Goal: Information Seeking & Learning: Learn about a topic

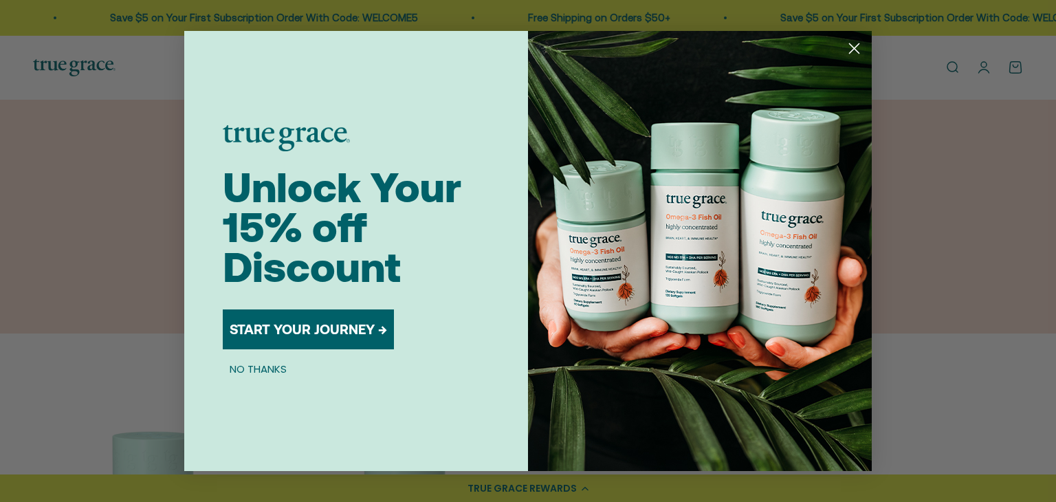
click at [1055, 113] on div "Close dialog Unlock Your 15% off Discount START YOUR JOURNEY → NO THANKS Submit" at bounding box center [528, 251] width 1056 height 502
click at [858, 50] on circle "Close dialog" at bounding box center [854, 48] width 23 height 23
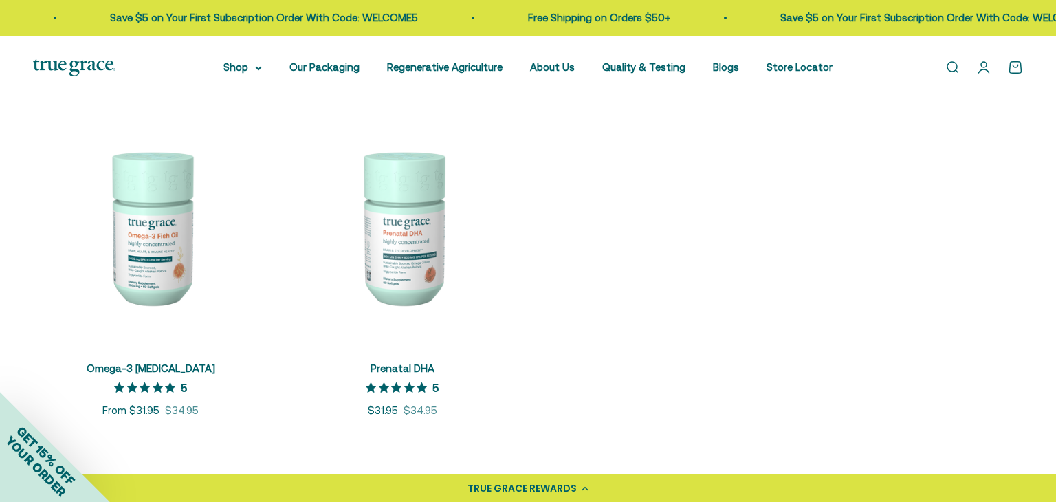
scroll to position [301, 0]
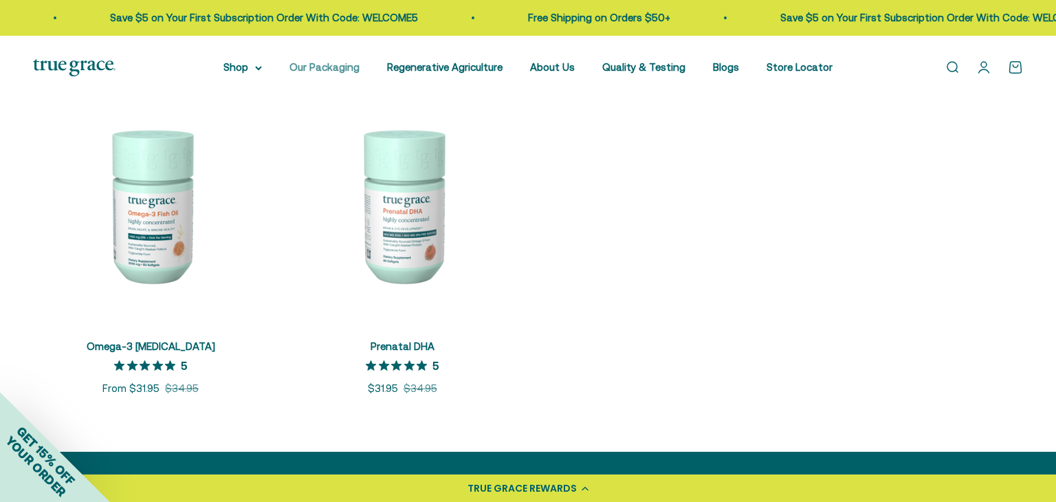
click at [333, 69] on link "Our Packaging" at bounding box center [324, 67] width 70 height 12
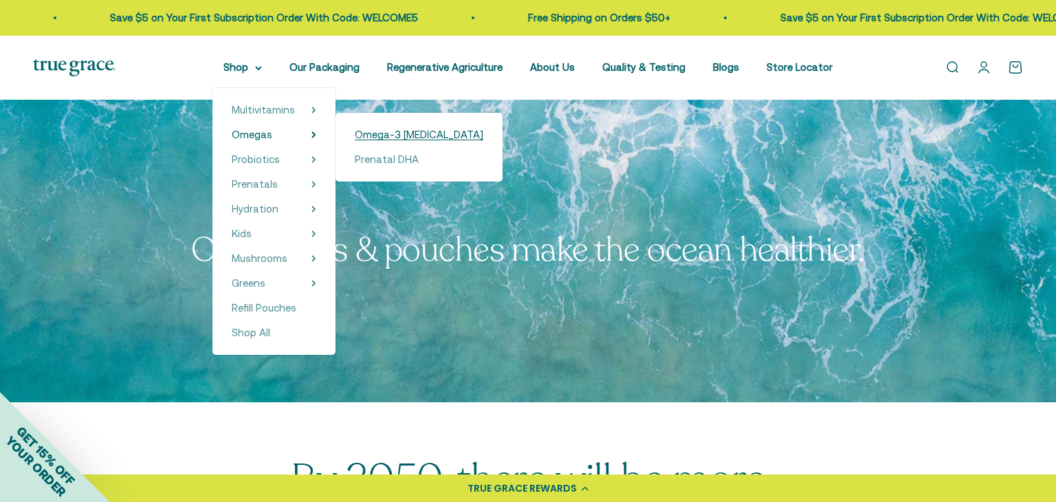
click at [371, 130] on span "Omega-3 [MEDICAL_DATA]" at bounding box center [419, 135] width 129 height 12
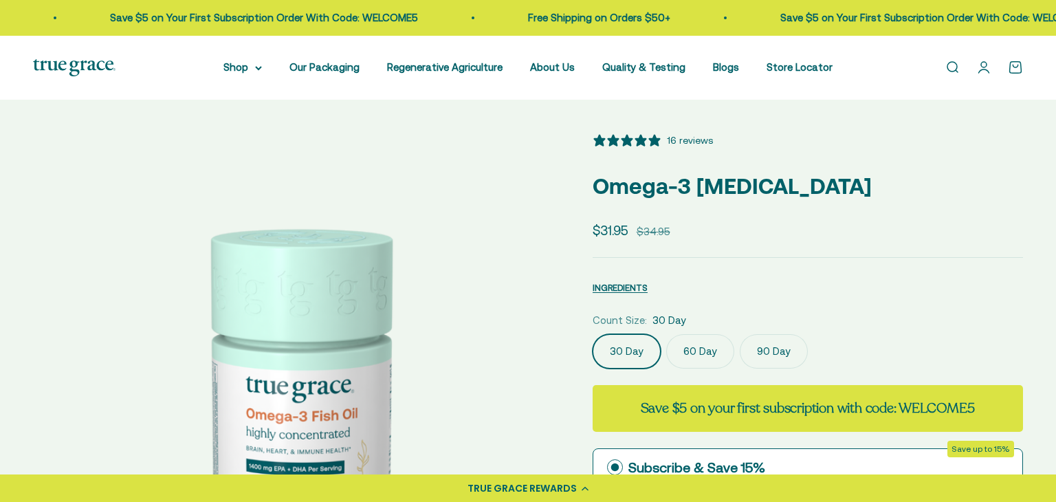
select select "3"
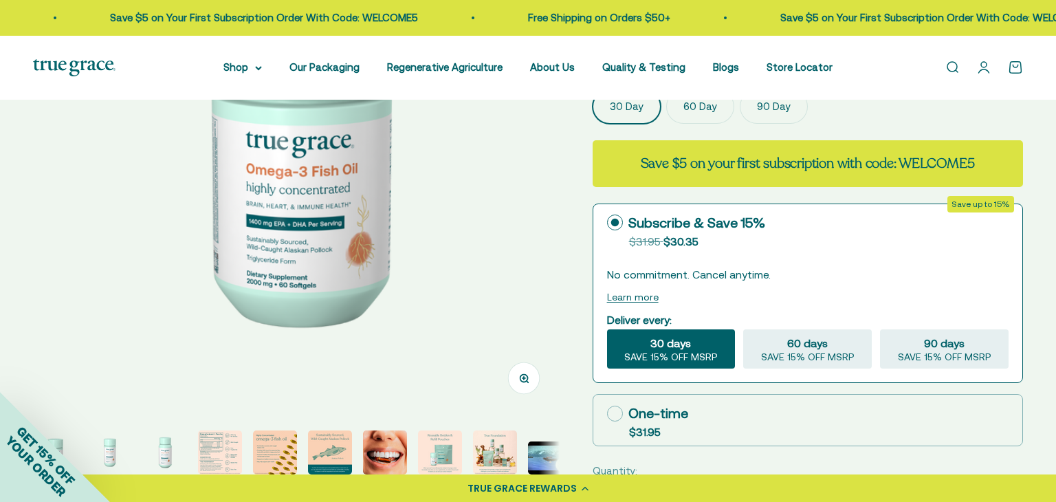
scroll to position [250, 0]
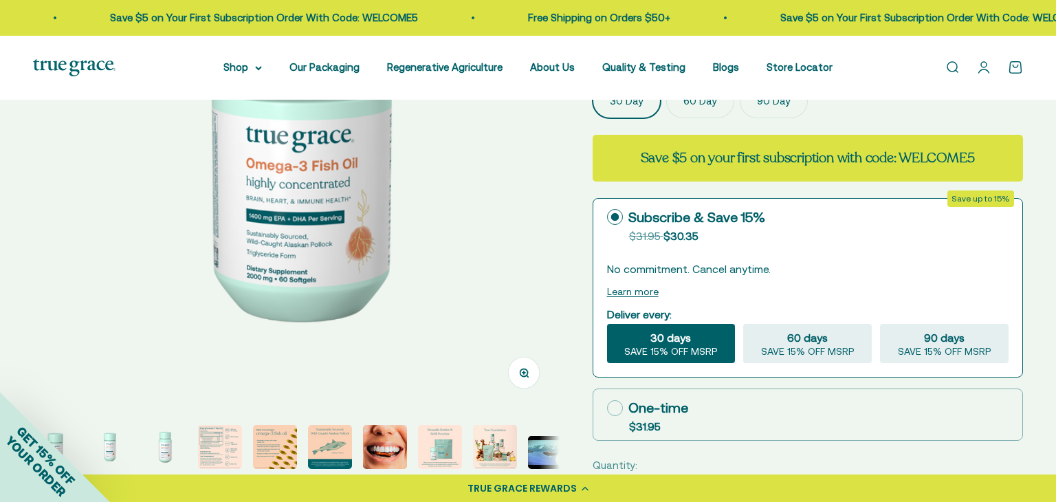
click at [223, 440] on img "Go to item 4" at bounding box center [220, 447] width 44 height 44
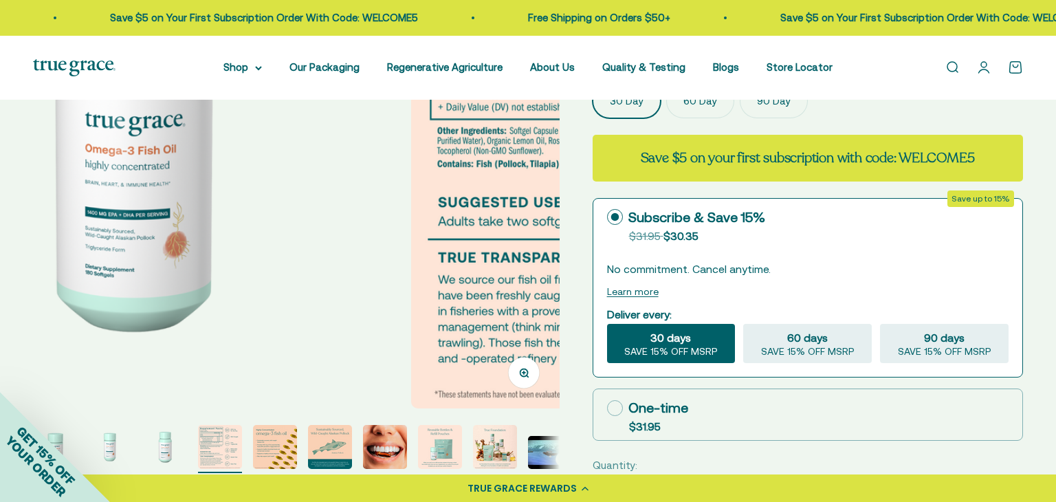
scroll to position [0, 1628]
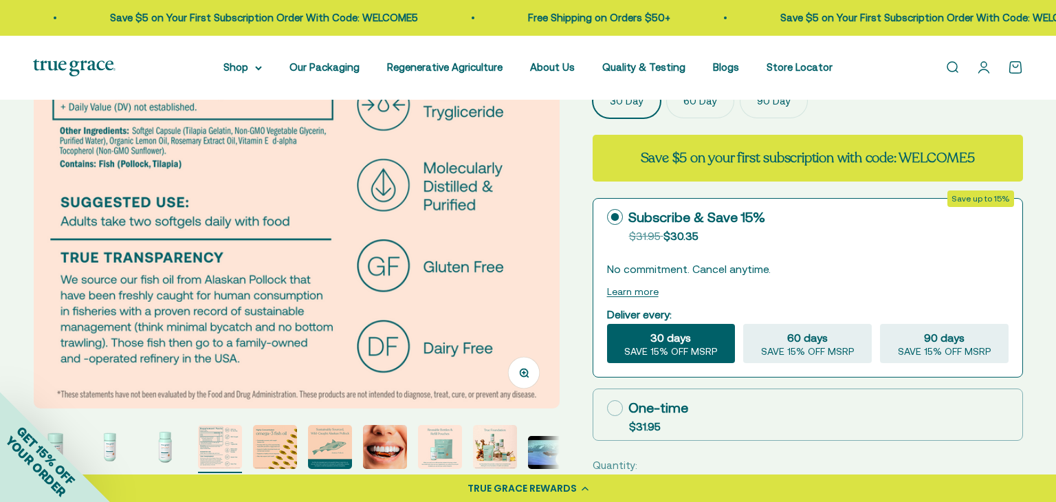
click at [269, 447] on img "Go to item 5" at bounding box center [275, 447] width 44 height 44
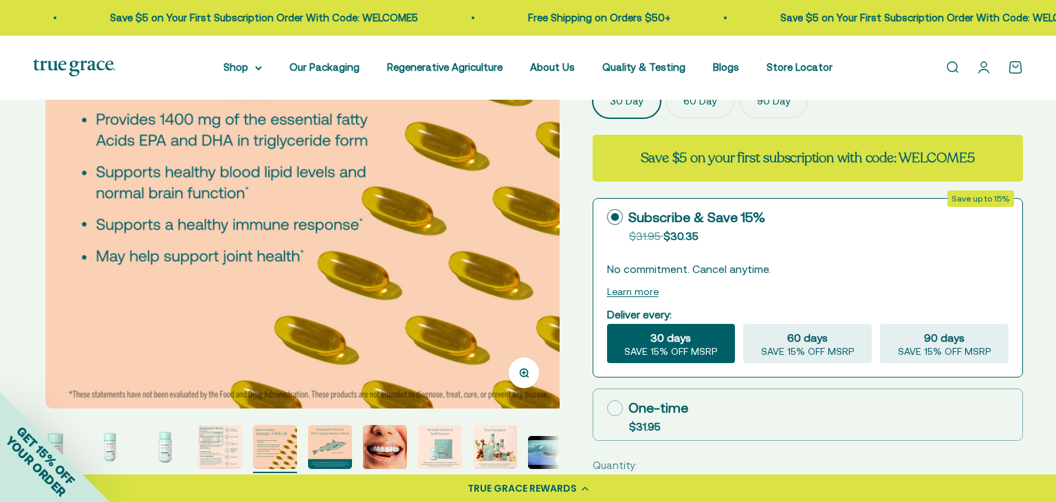
scroll to position [0, 2171]
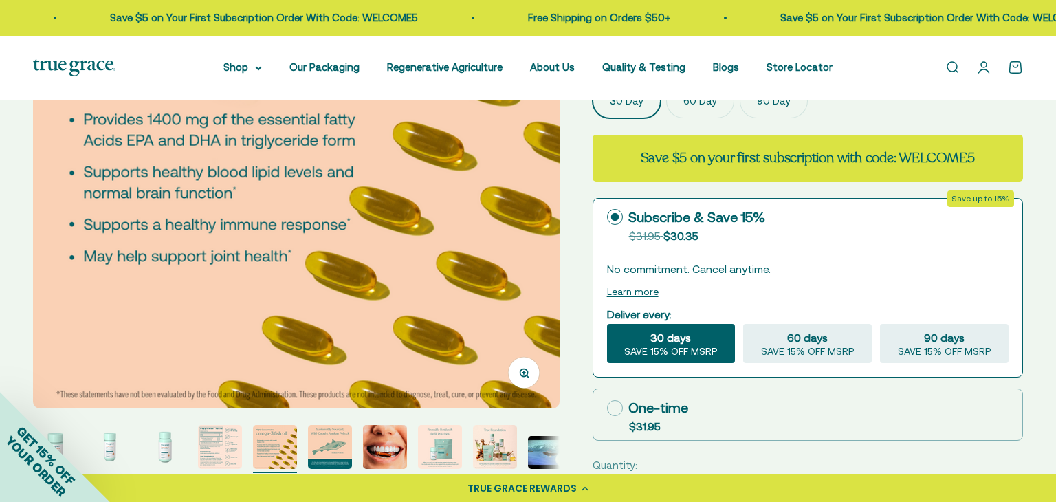
click at [322, 448] on img "Go to item 6" at bounding box center [330, 447] width 44 height 44
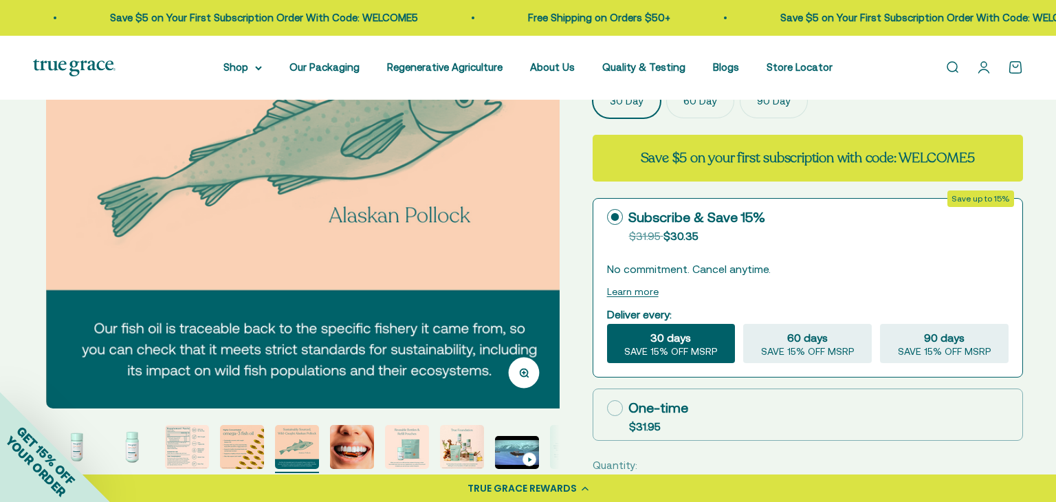
scroll to position [0, 2715]
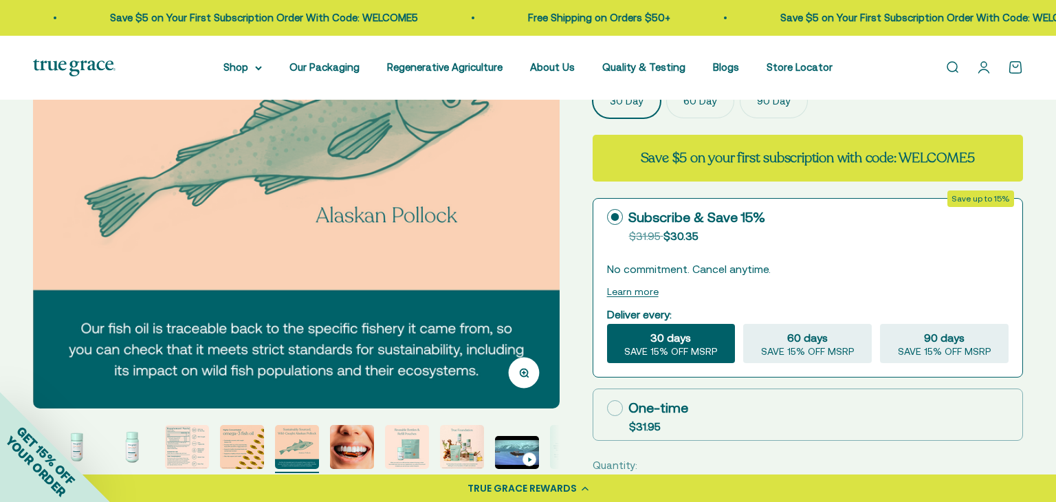
click at [350, 450] on img "Go to item 7" at bounding box center [352, 447] width 44 height 44
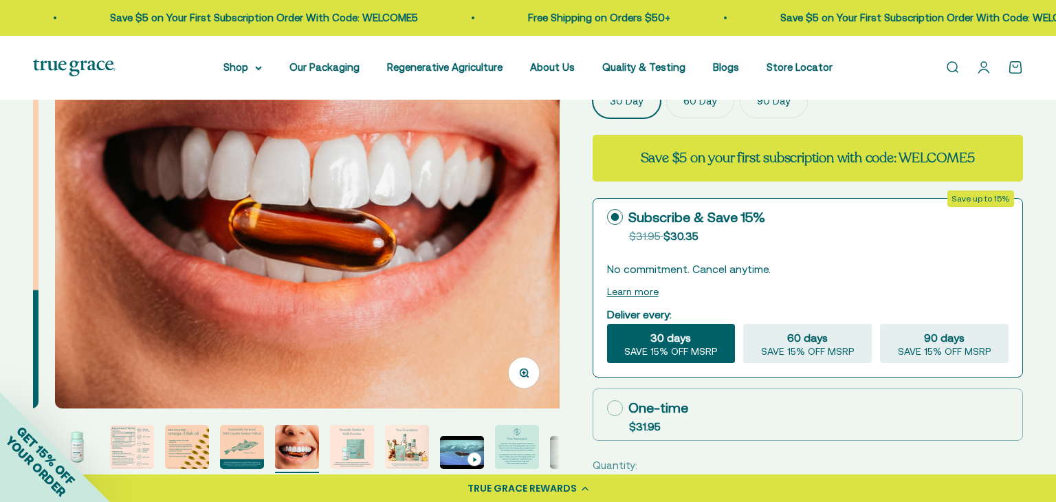
scroll to position [0, 3257]
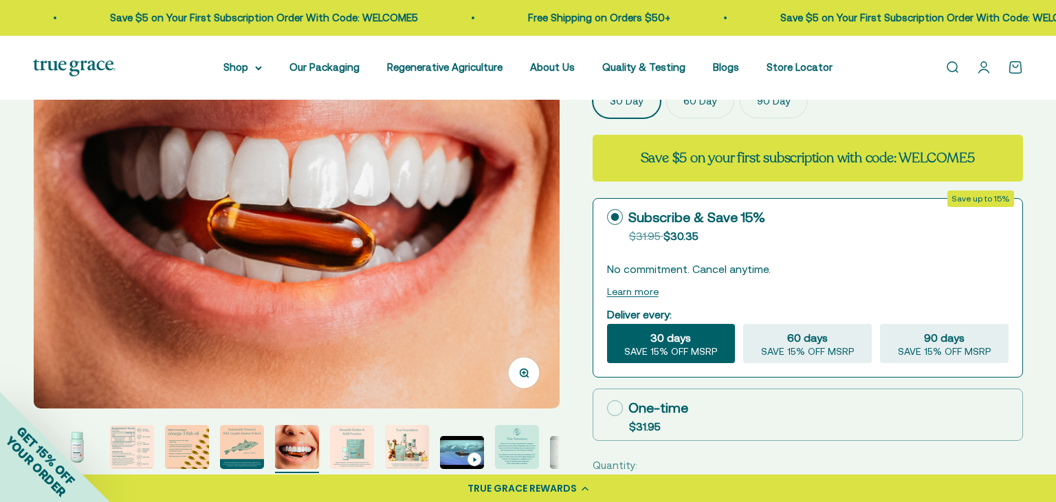
click at [405, 451] on img "Go to item 9" at bounding box center [407, 447] width 44 height 44
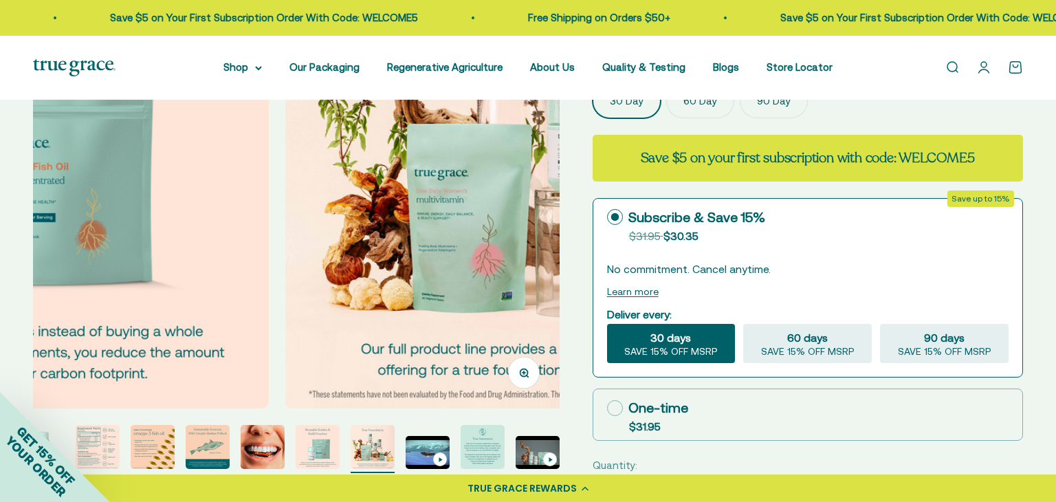
scroll to position [0, 4343]
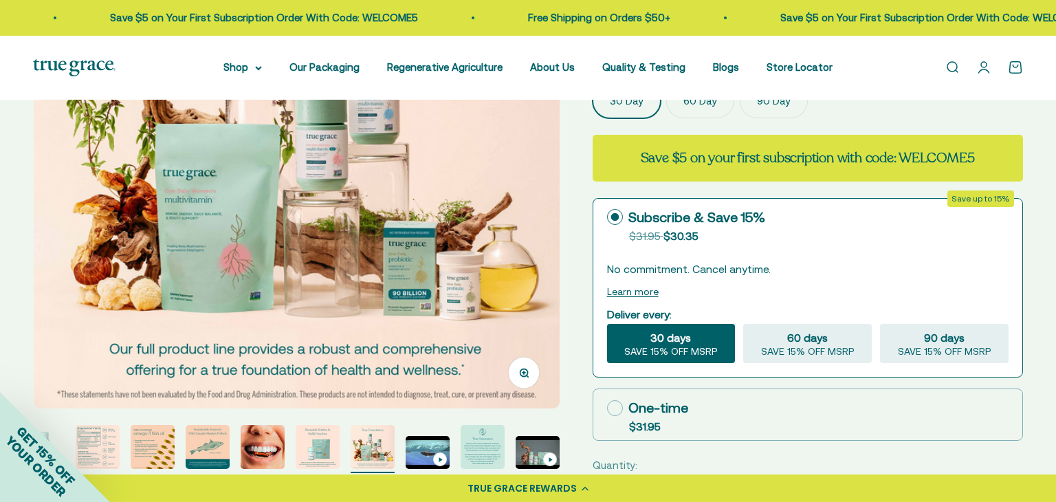
click at [484, 450] on img "Go to item 11" at bounding box center [483, 447] width 44 height 44
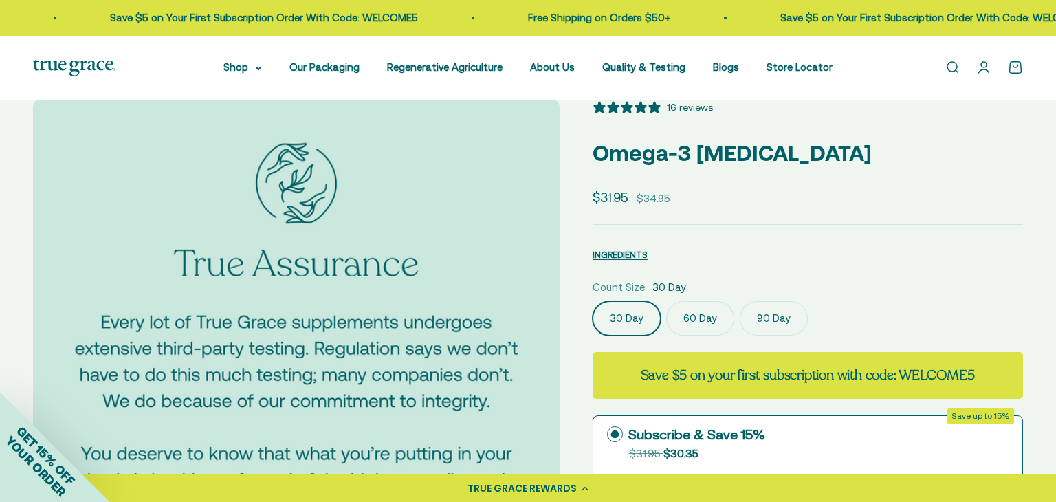
scroll to position [0, 0]
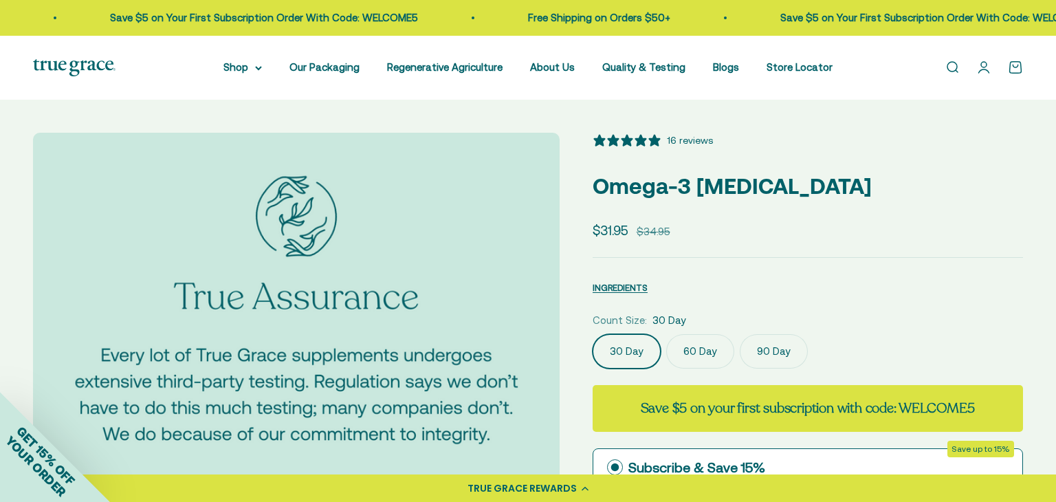
click at [700, 138] on div "16 reviews" at bounding box center [690, 140] width 46 height 15
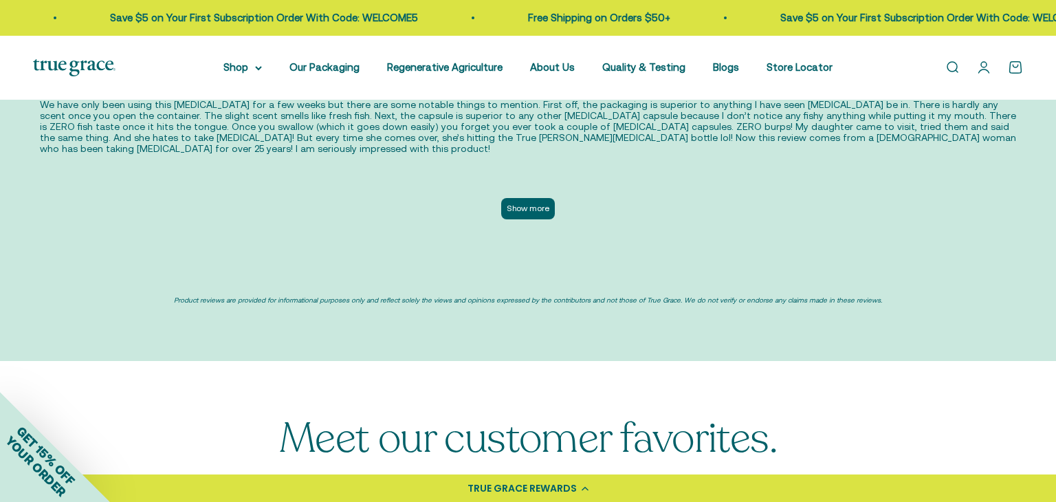
scroll to position [3415, 0]
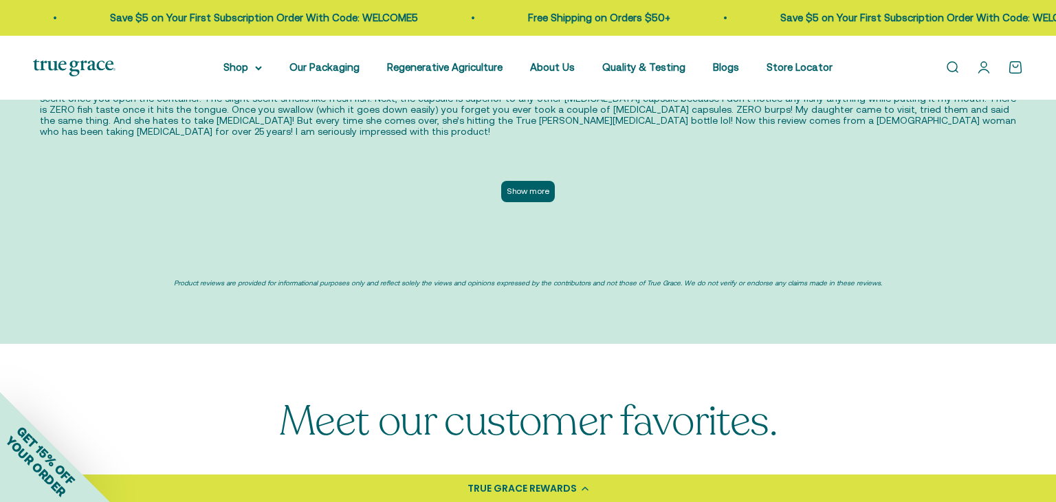
click at [528, 181] on button "Show more" at bounding box center [528, 191] width 54 height 21
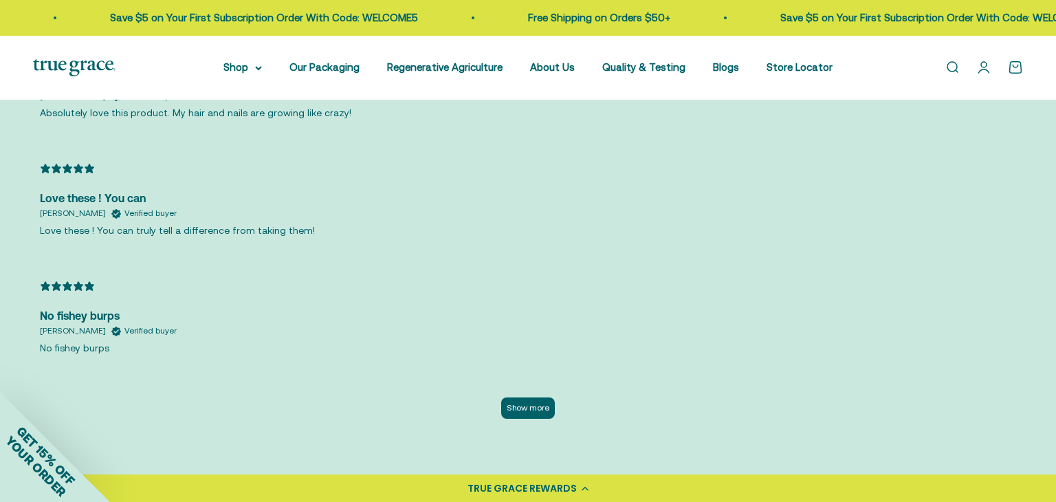
scroll to position [3792, 0]
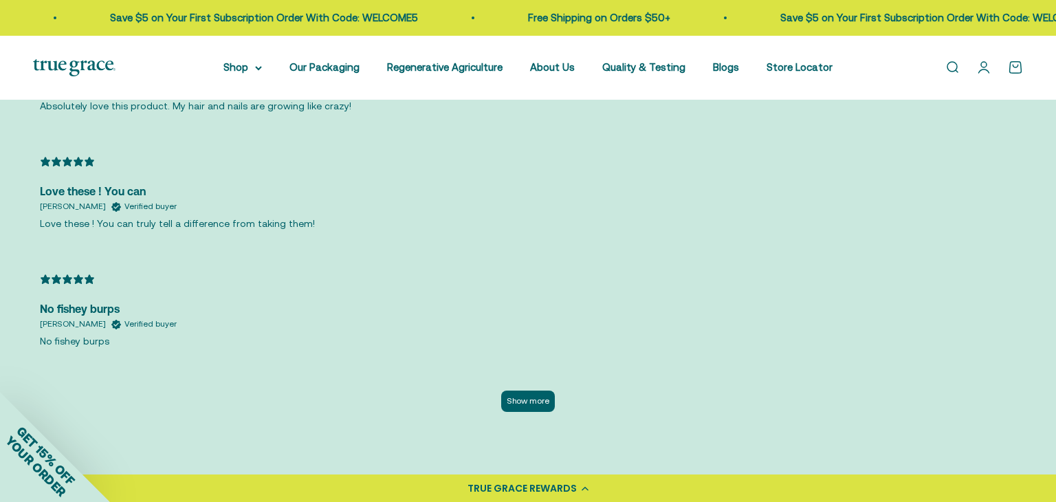
click at [542, 391] on button "Show more" at bounding box center [528, 401] width 54 height 21
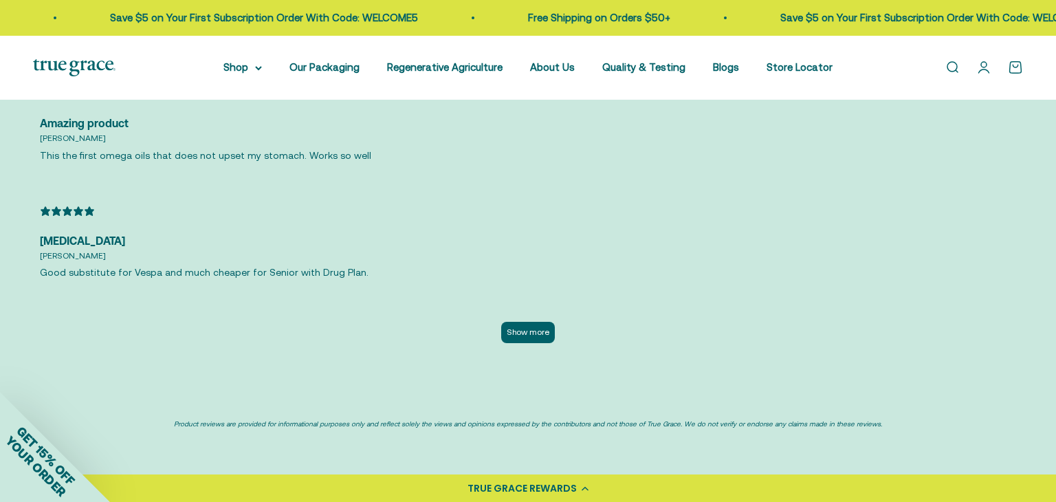
scroll to position [4487, 0]
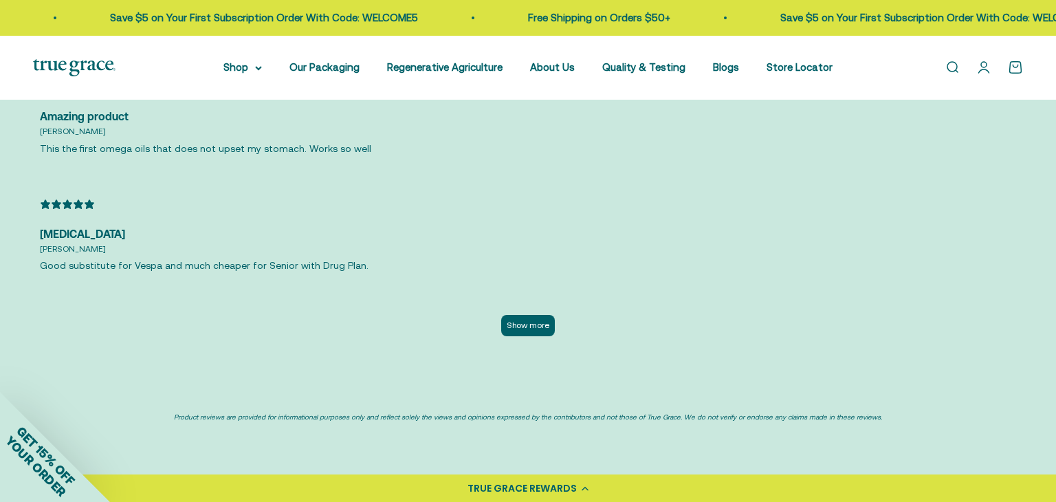
click at [536, 315] on button "Show more" at bounding box center [528, 325] width 54 height 21
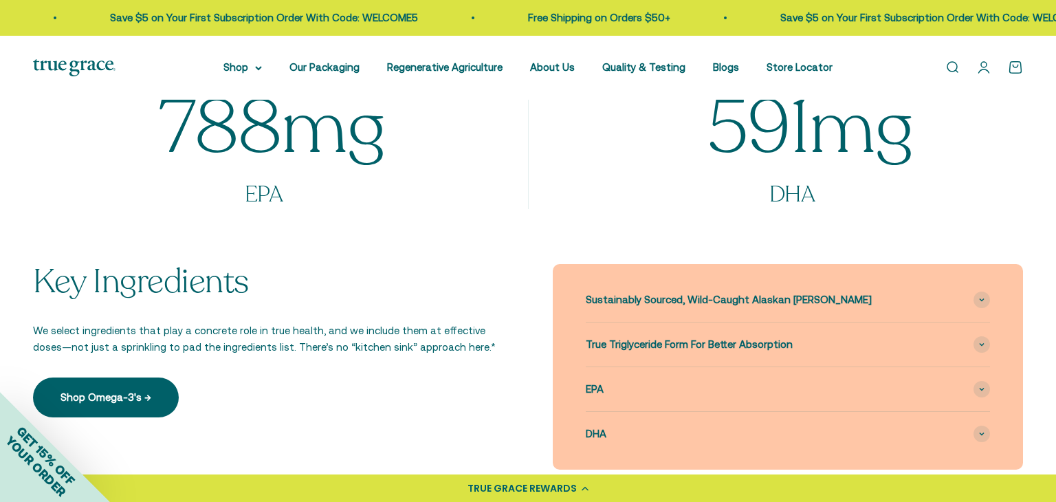
scroll to position [1067, 0]
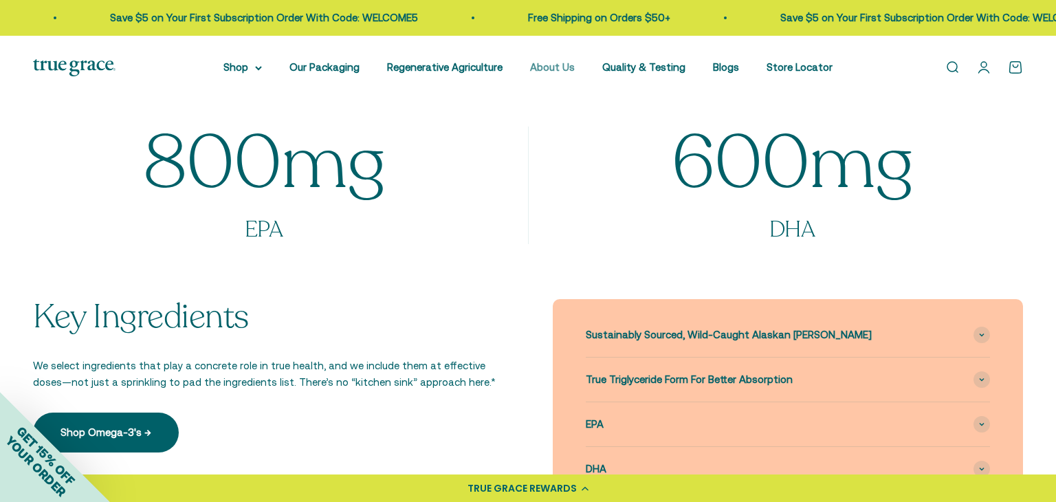
click at [559, 69] on link "About Us" at bounding box center [552, 67] width 45 height 12
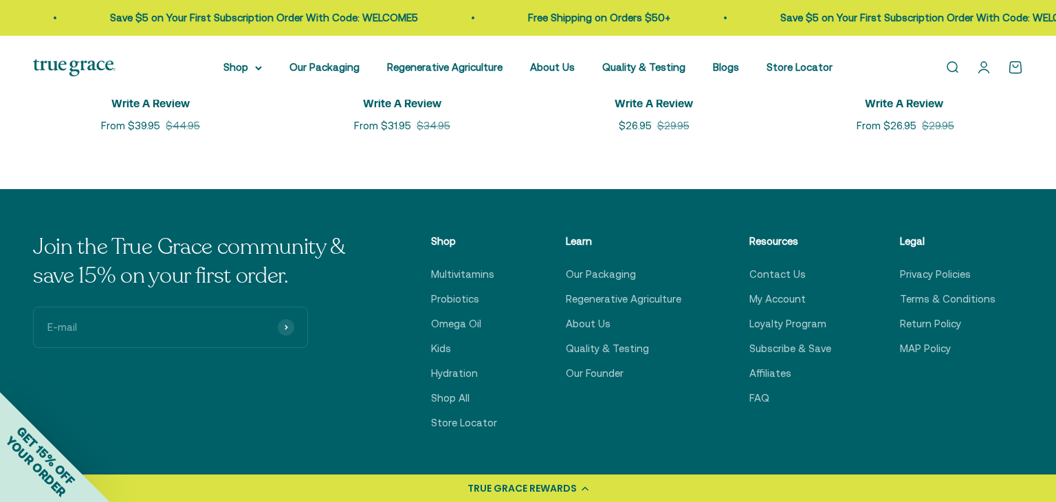
scroll to position [3394, 0]
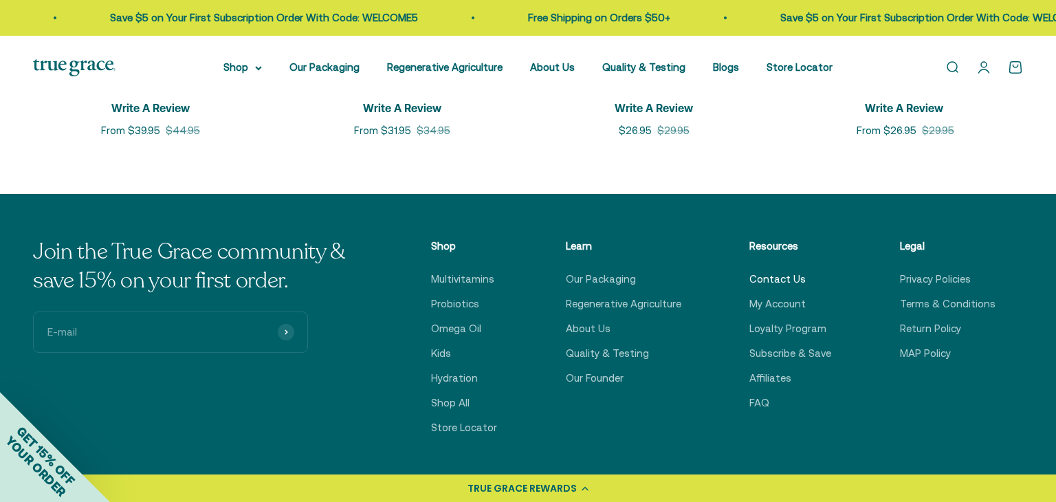
click at [781, 278] on link "Contact Us" at bounding box center [777, 279] width 56 height 17
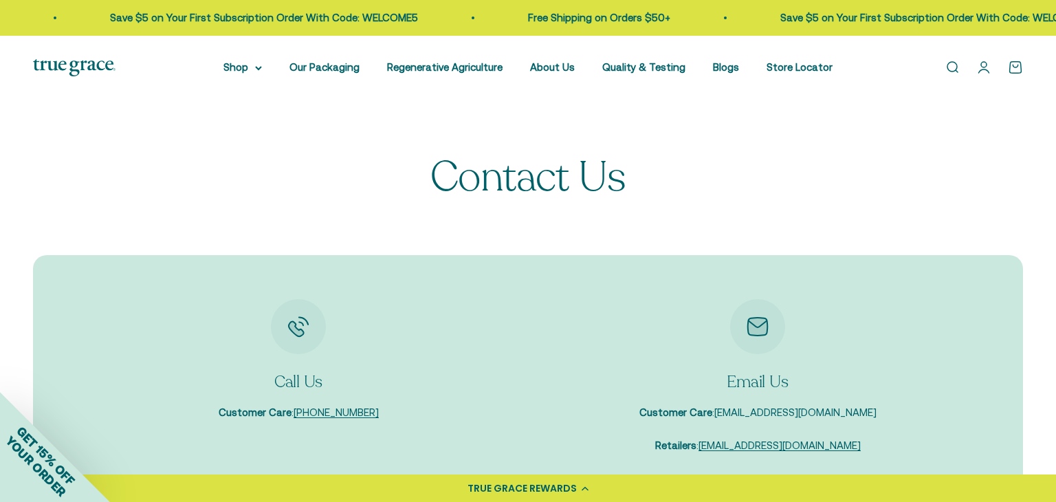
click at [787, 413] on link "[EMAIL_ADDRESS][DOMAIN_NAME]" at bounding box center [795, 412] width 162 height 12
